Goal: Navigation & Orientation: Find specific page/section

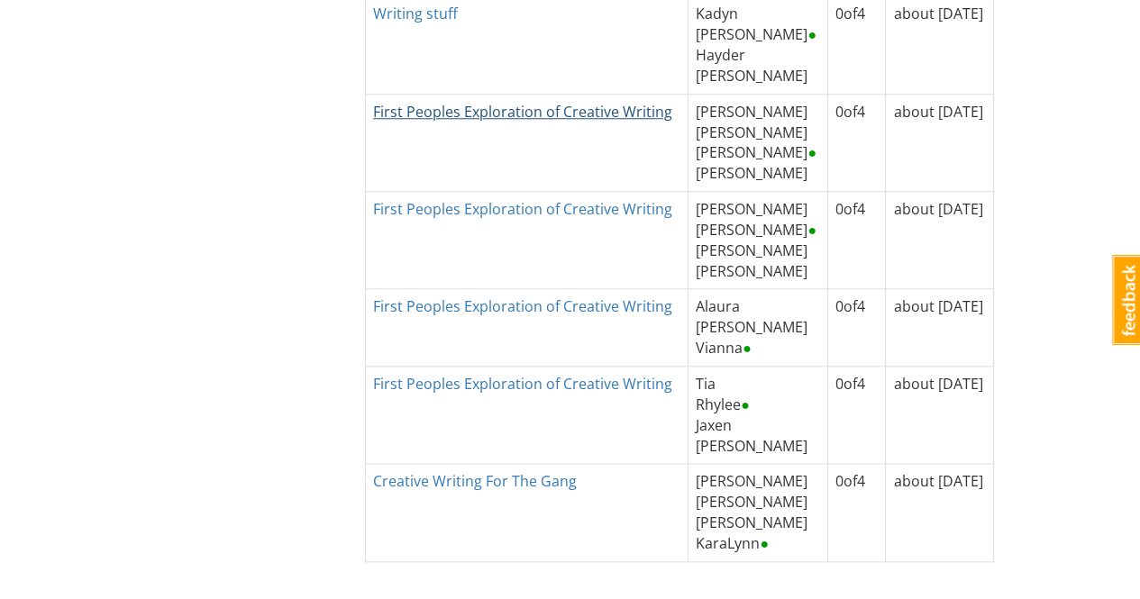
scroll to position [631, 0]
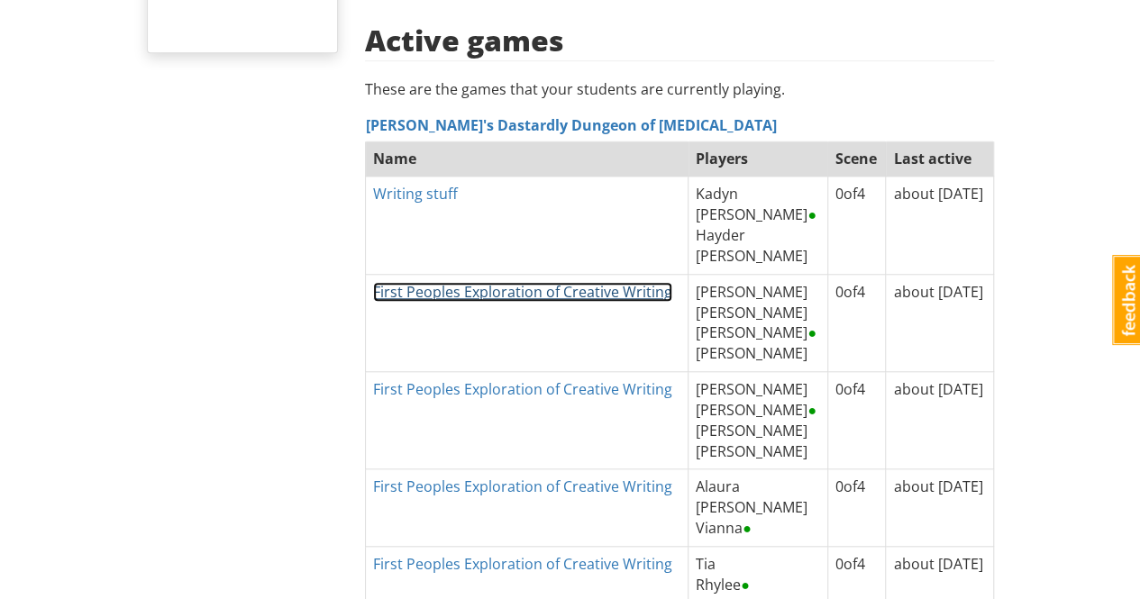
click at [545, 282] on link "First Peoples Exploration of Creative Writing" at bounding box center [522, 292] width 299 height 20
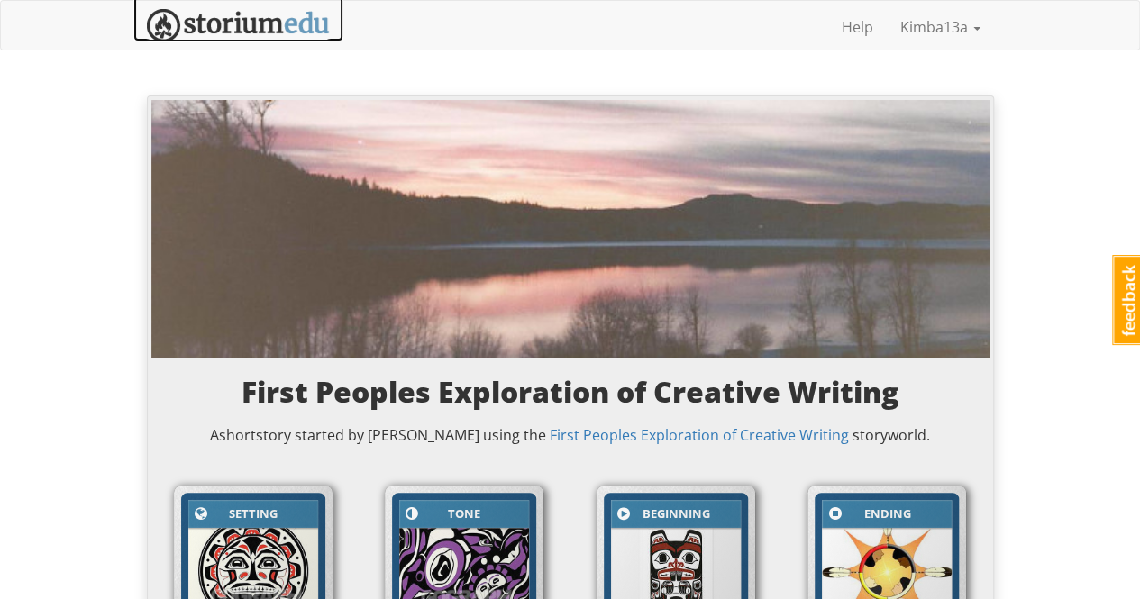
click at [246, 28] on img at bounding box center [238, 25] width 183 height 33
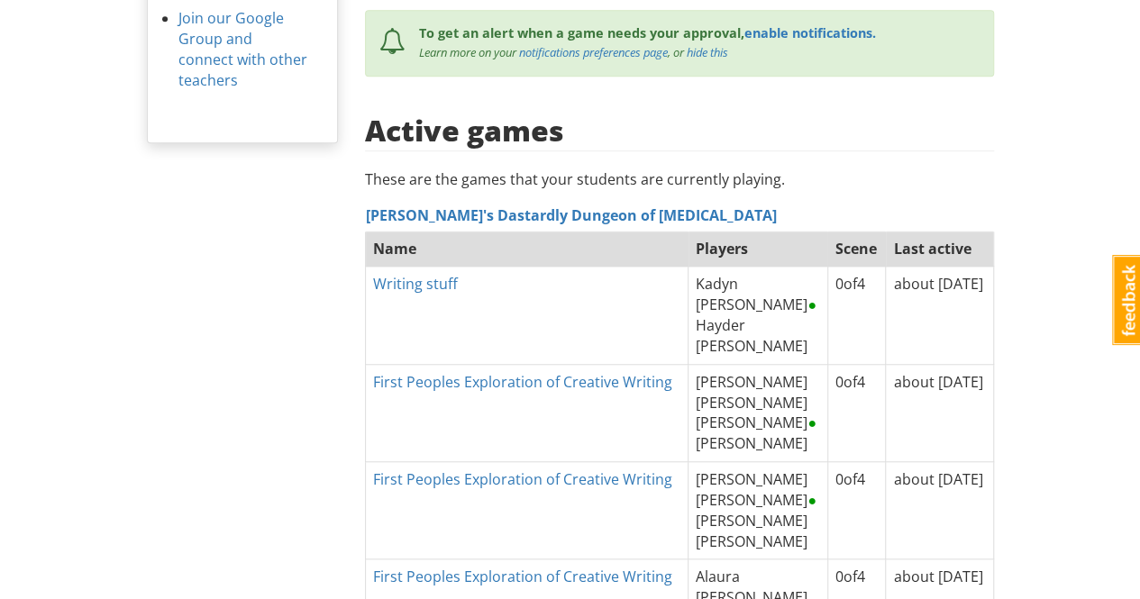
scroll to position [631, 0]
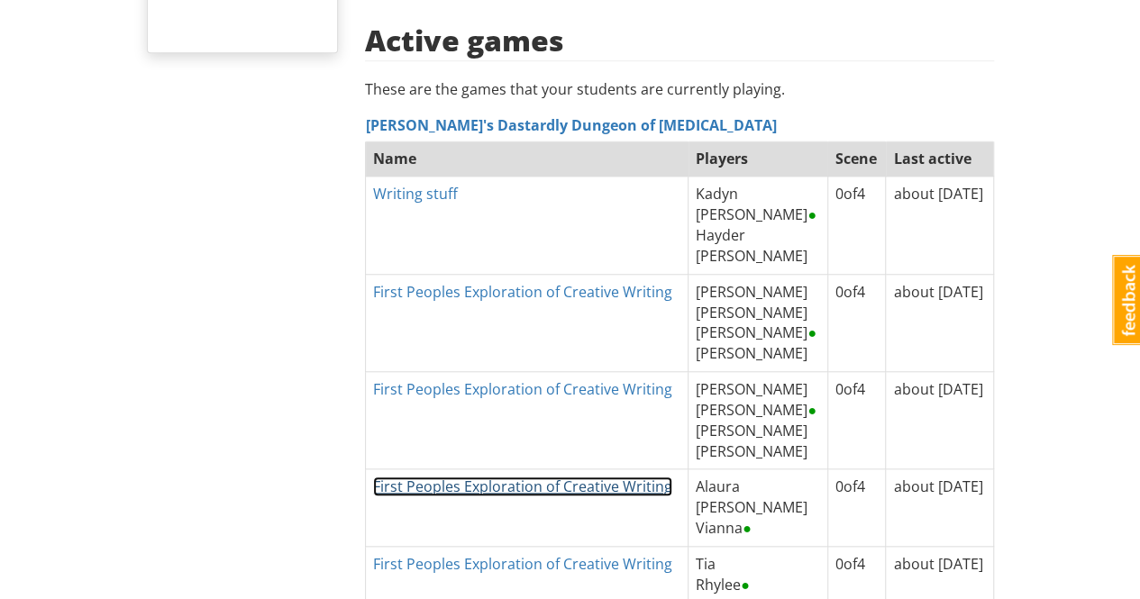
click at [572, 477] on link "First Peoples Exploration of Creative Writing" at bounding box center [522, 487] width 299 height 20
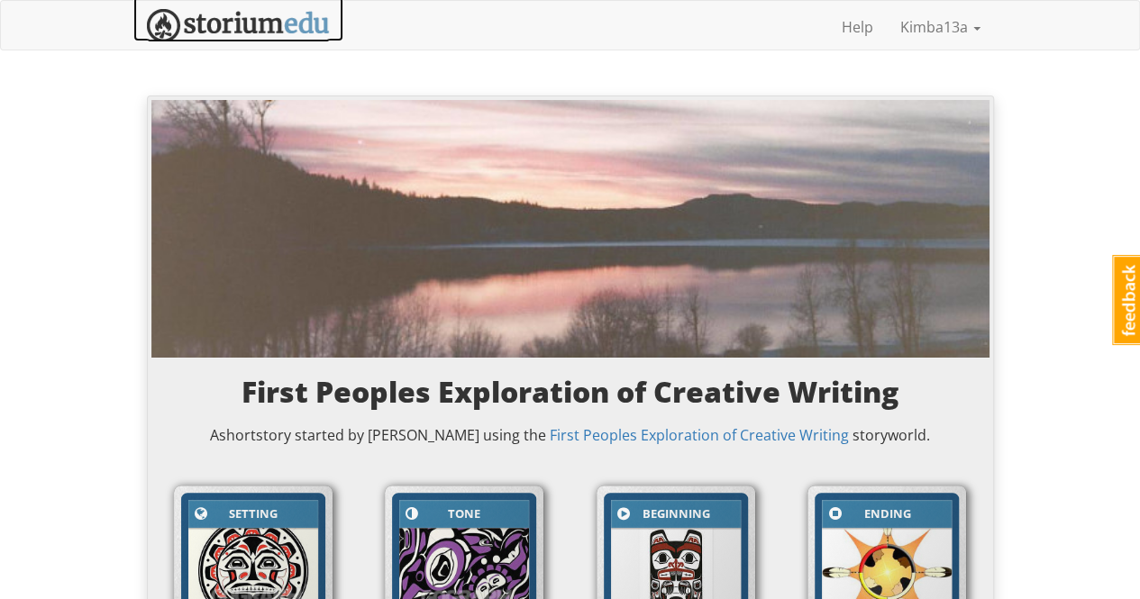
click at [219, 16] on img at bounding box center [238, 25] width 183 height 33
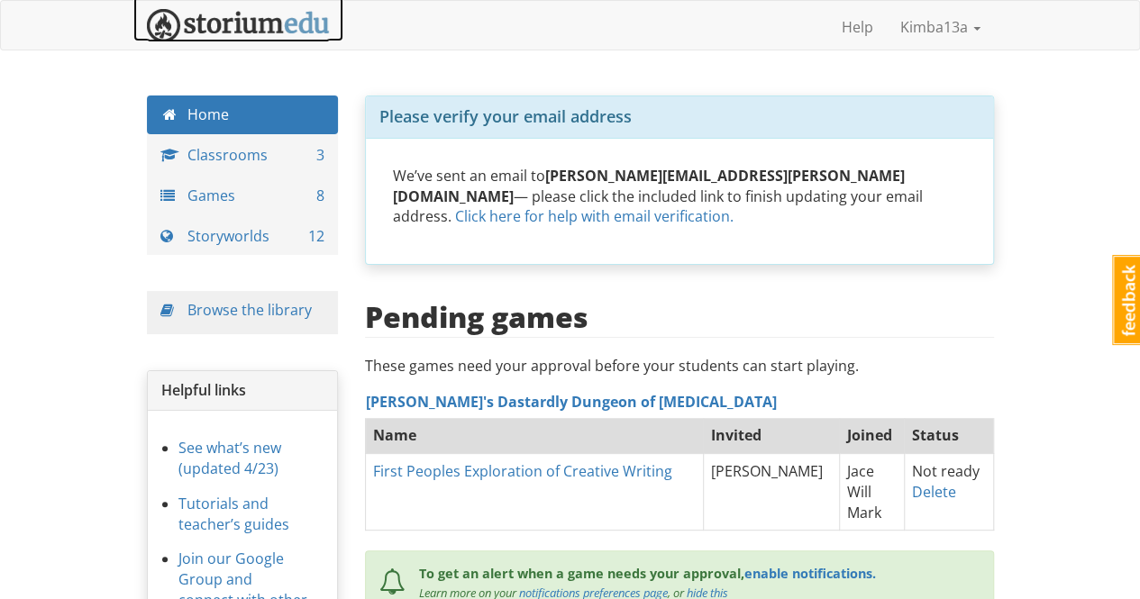
scroll to position [90, 0]
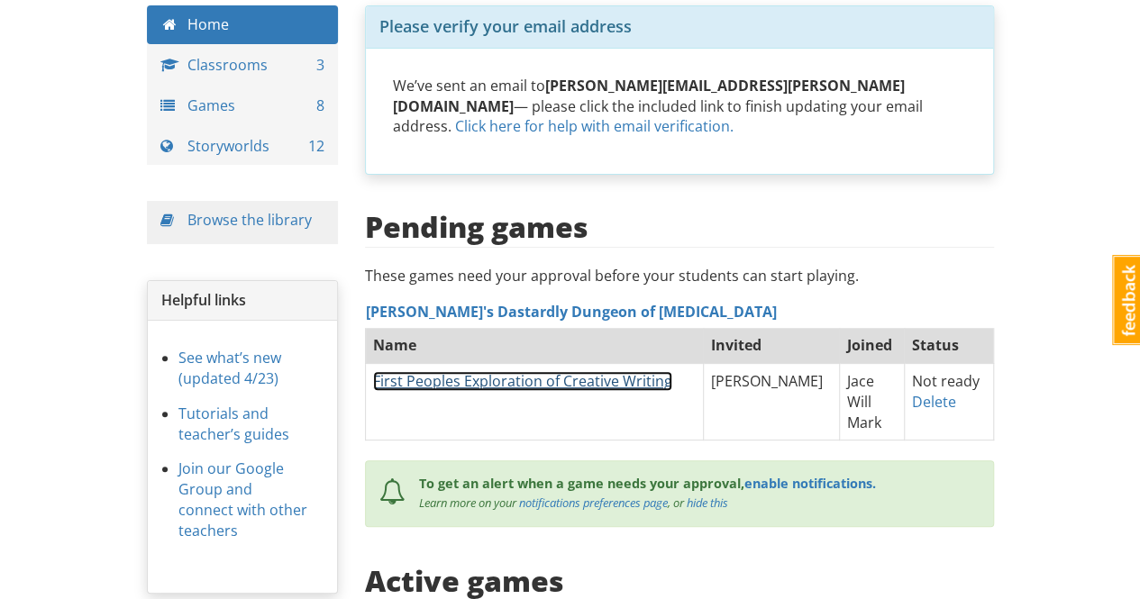
click at [643, 371] on link "First Peoples Exploration of Creative Writing" at bounding box center [522, 381] width 299 height 20
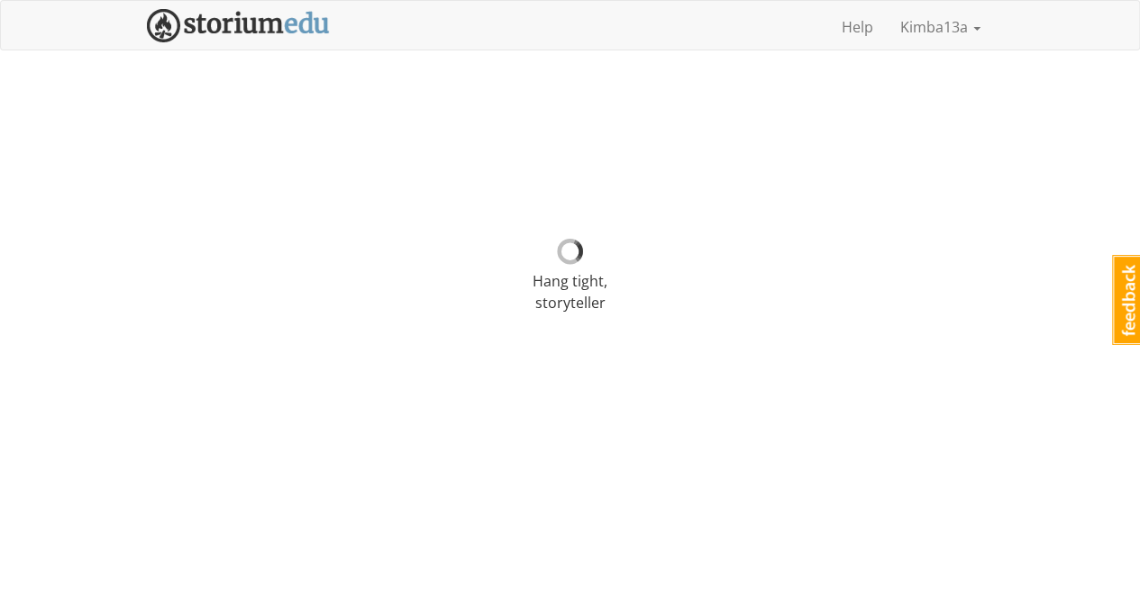
select select "r90df5"
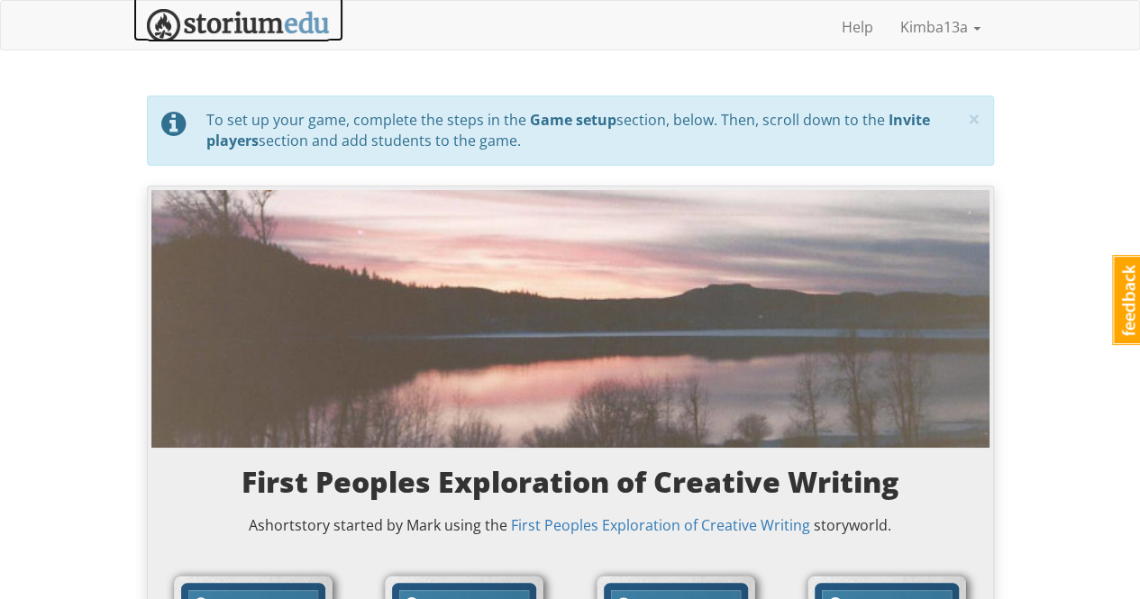
click at [258, 22] on img at bounding box center [238, 25] width 183 height 33
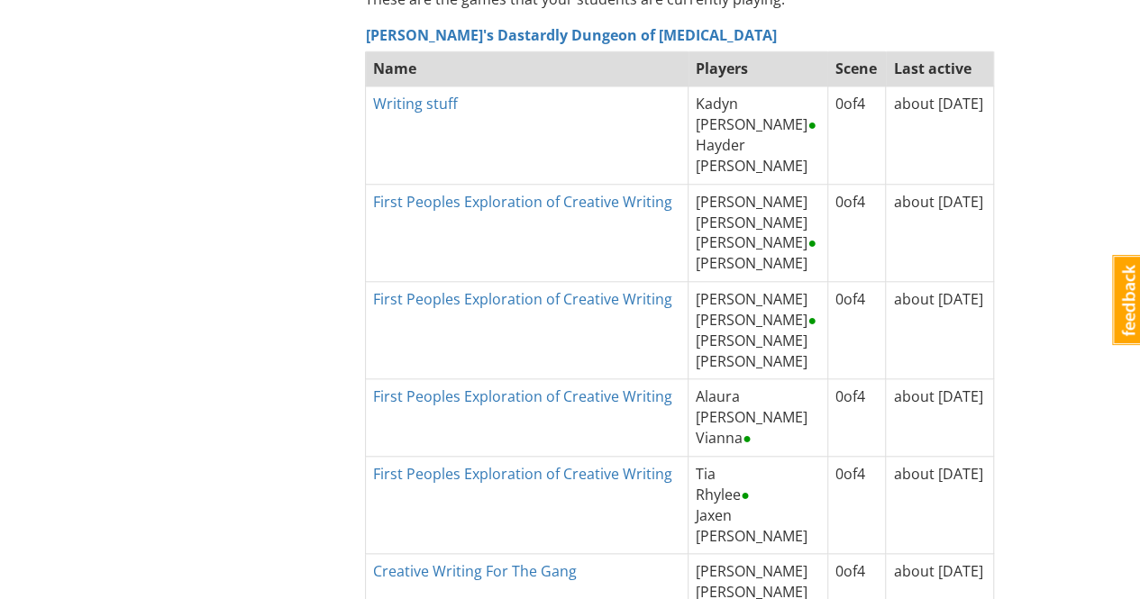
scroll to position [811, 0]
